Goal: Navigation & Orientation: Find specific page/section

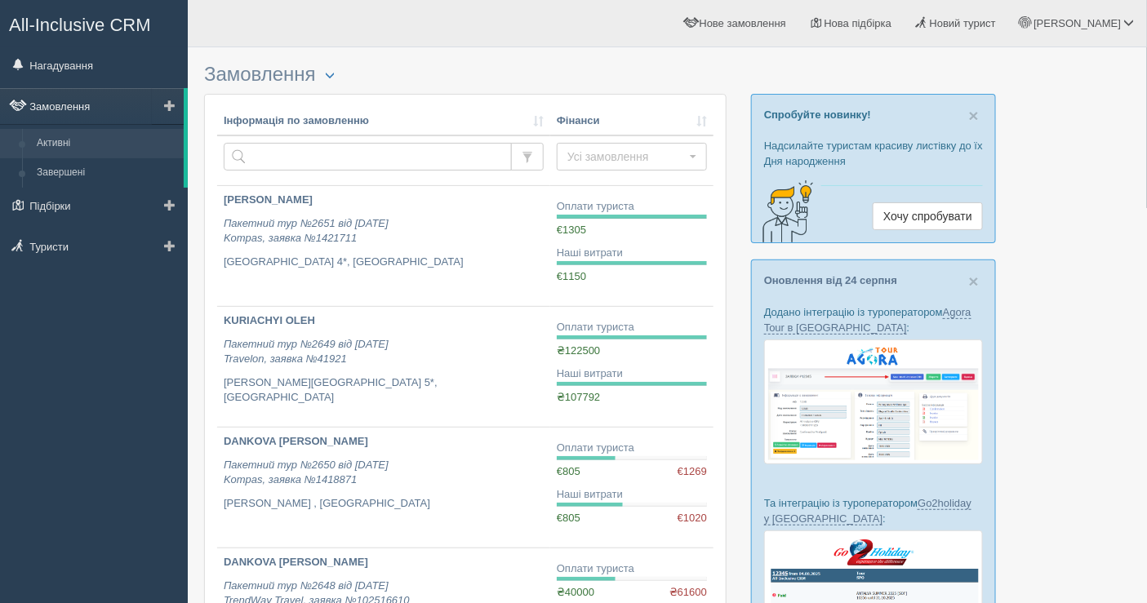
click at [107, 115] on link "Замовлення" at bounding box center [92, 106] width 184 height 36
click at [86, 100] on link "Замовлення" at bounding box center [92, 106] width 184 height 36
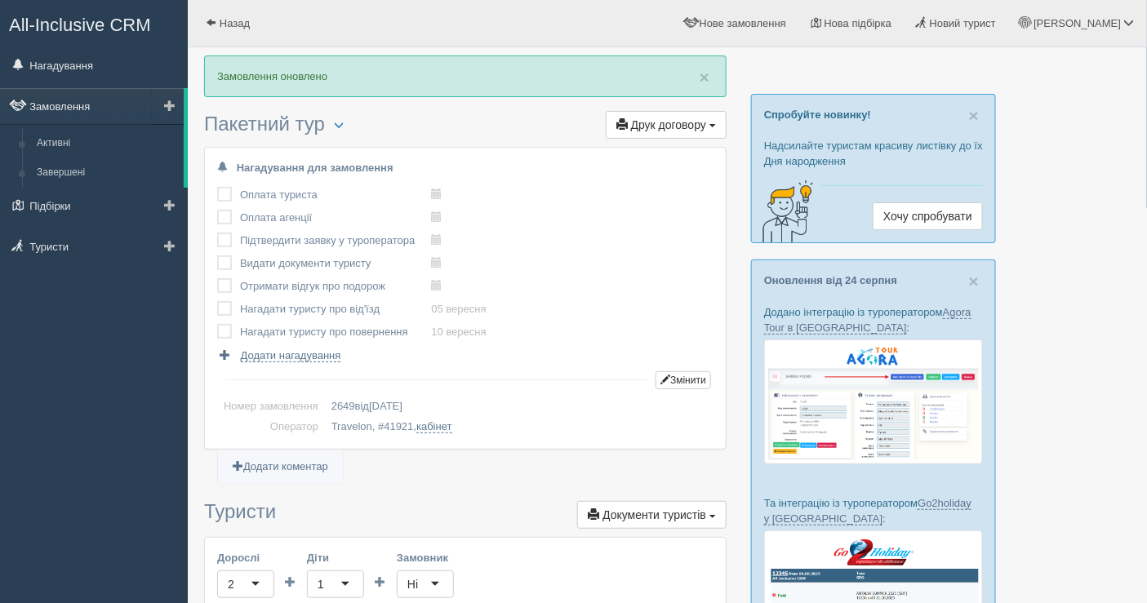
click at [58, 101] on link "Замовлення" at bounding box center [92, 106] width 184 height 36
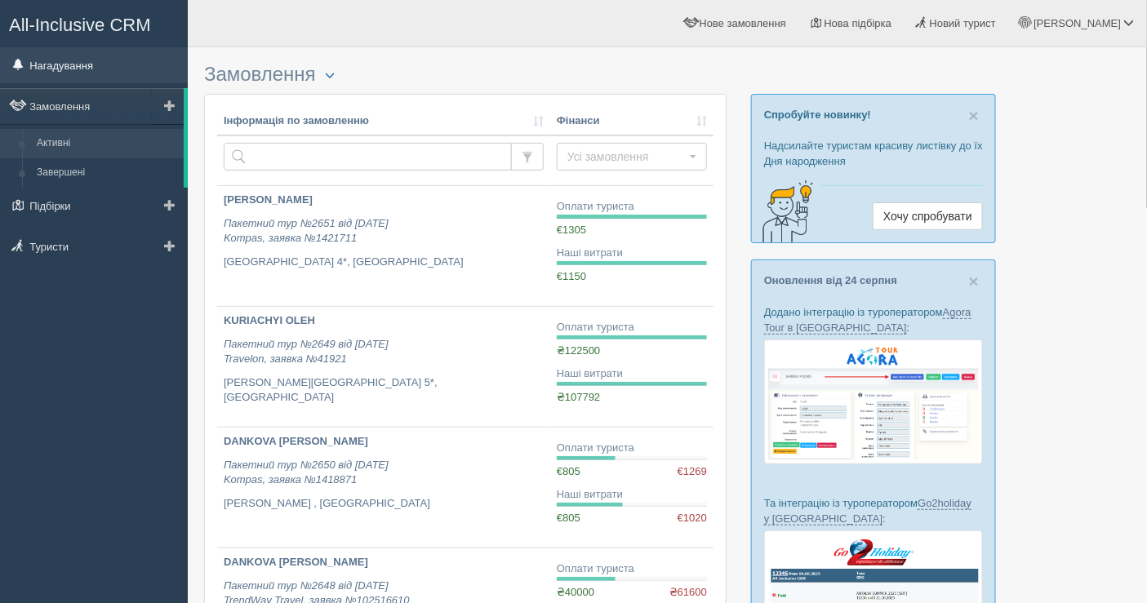
click at [67, 78] on link "Нагадування" at bounding box center [94, 65] width 188 height 36
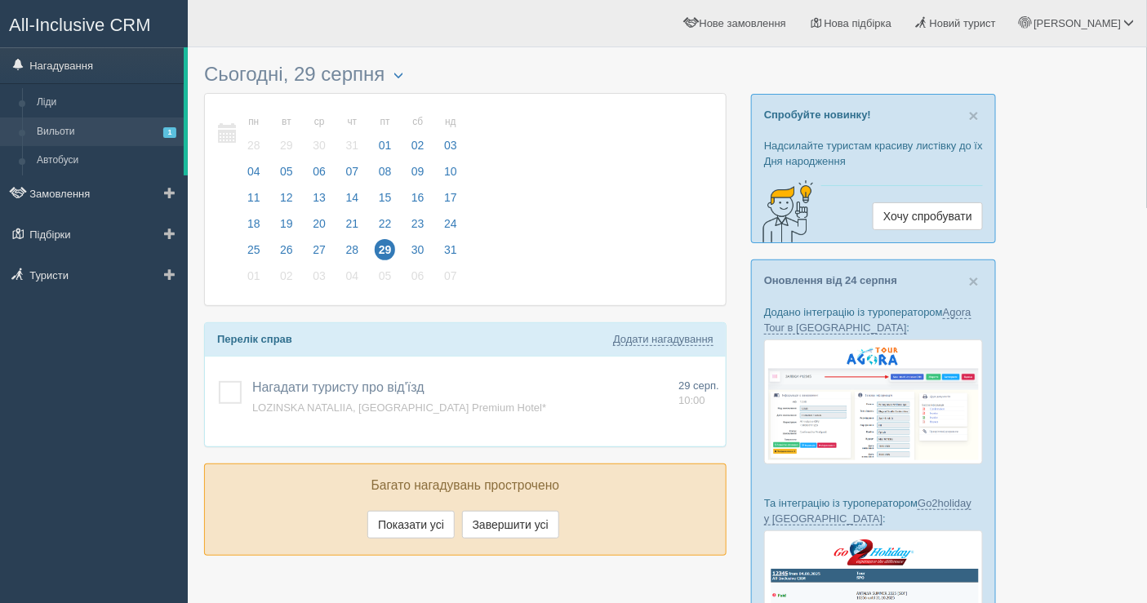
click at [71, 139] on link "Вильоти 1" at bounding box center [106, 132] width 154 height 29
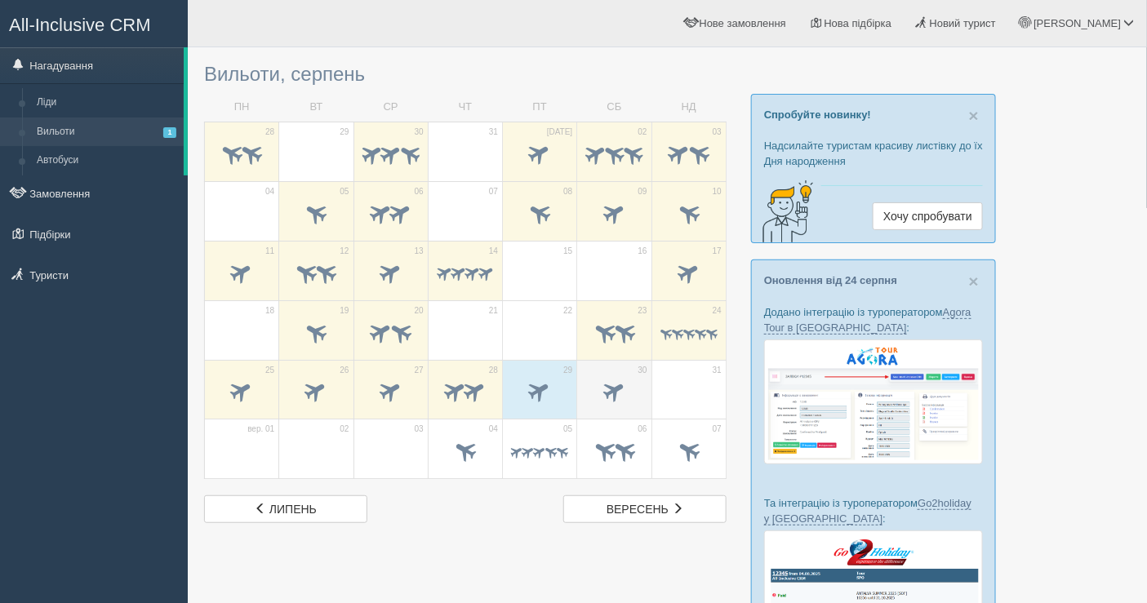
click at [625, 394] on span at bounding box center [613, 394] width 57 height 28
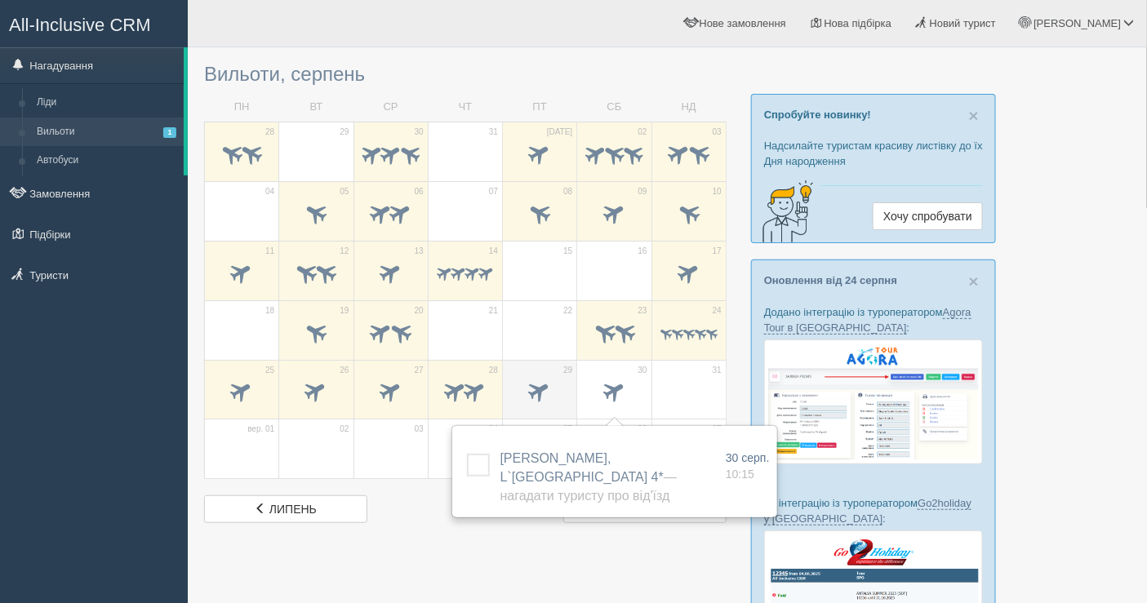
click at [551, 382] on span at bounding box center [540, 391] width 27 height 27
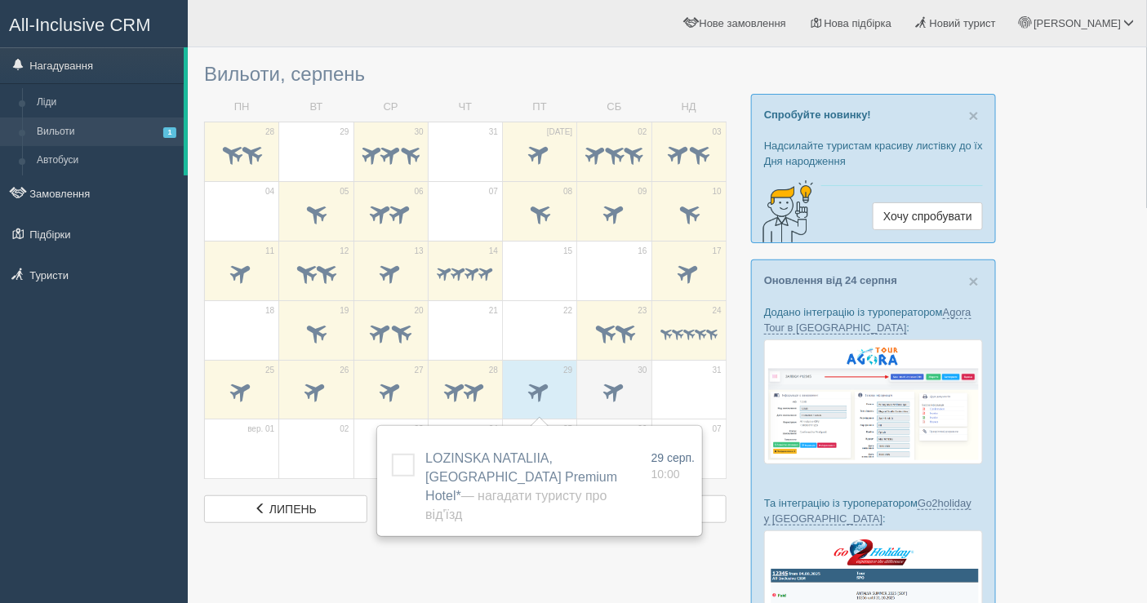
click at [594, 384] on span at bounding box center [613, 394] width 57 height 28
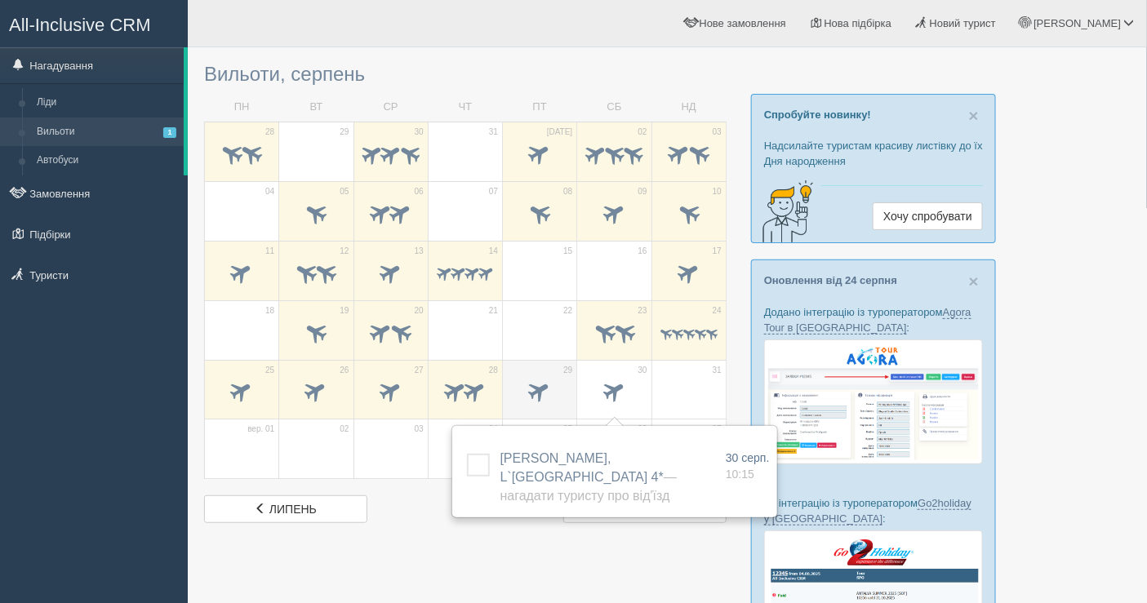
click at [540, 394] on span at bounding box center [540, 391] width 27 height 27
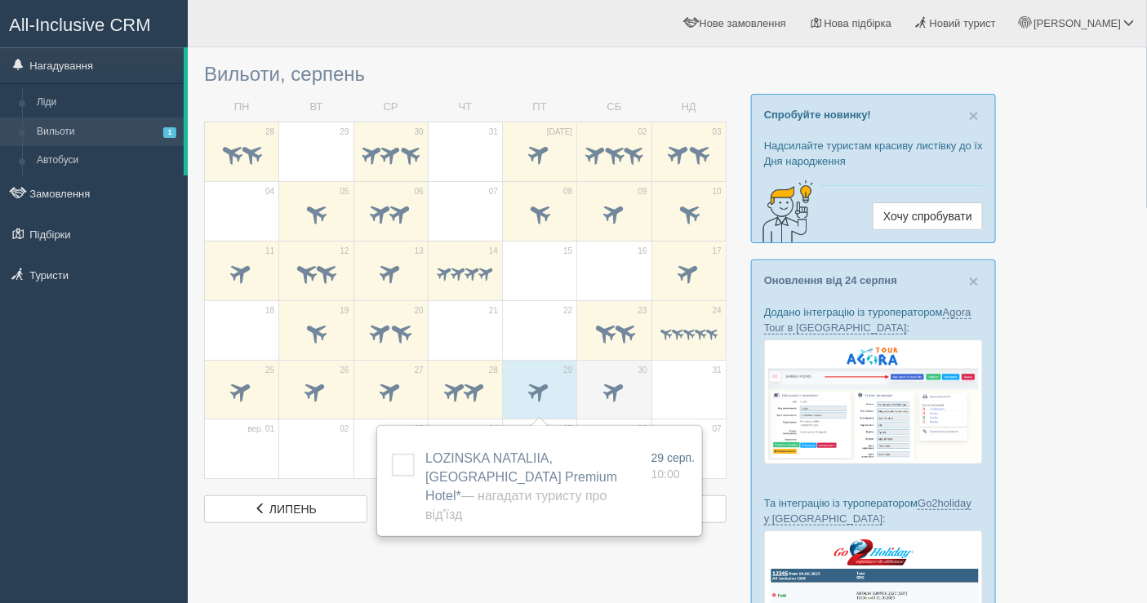
click at [593, 382] on span at bounding box center [613, 394] width 57 height 28
